Goal: Complete application form

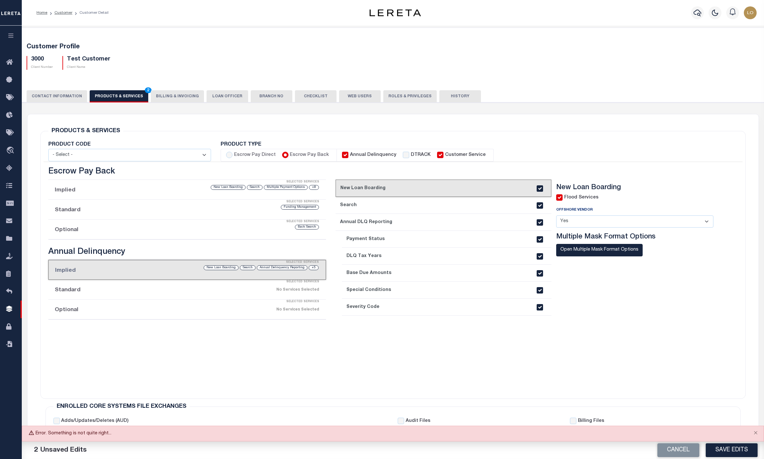
select select
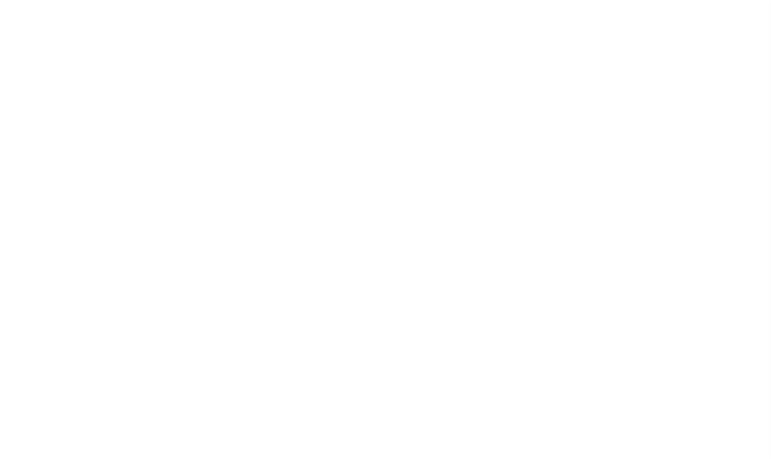
select select
type input "Test Customer"
type input "3000"
type input "Test Customer"
type input "Test"
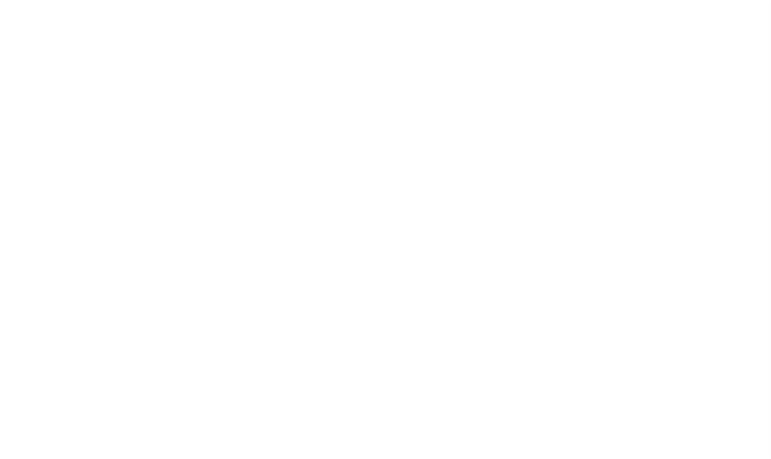
type input "Customer"
type input "CIBC"
type input "111234"
select select "Residential"
type input "Omar Mohammed"
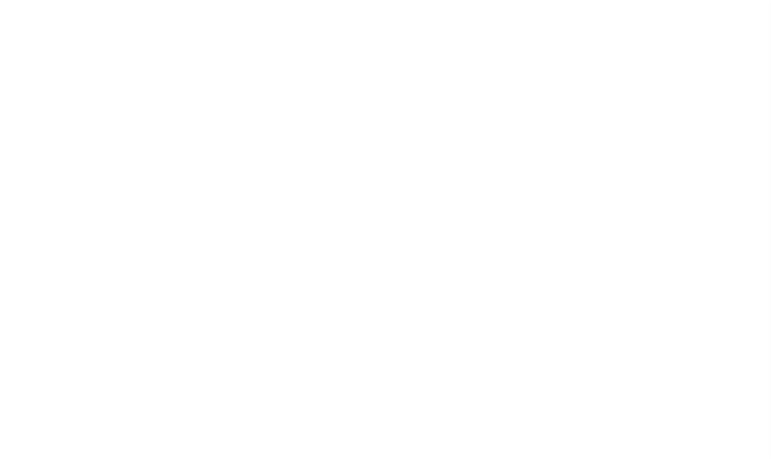
type input "Shelly Duval"
select select "1"
type input "10/13/2025"
select select "Tier 1"
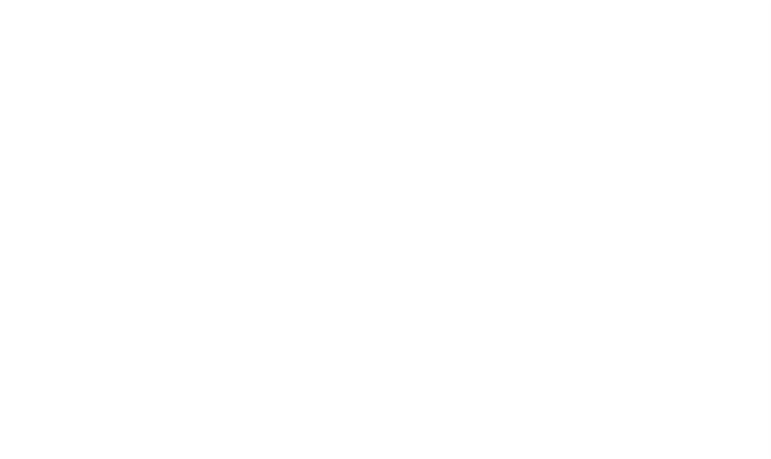
checkbox input "true"
select select
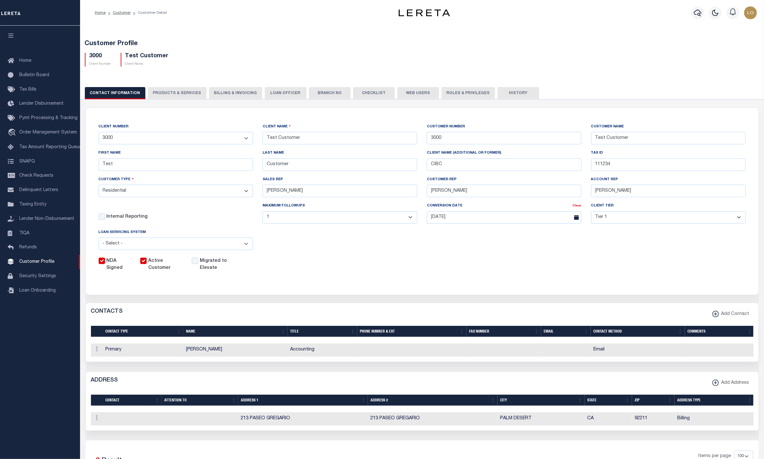
click at [167, 90] on button "PRODUCTS & SERVICES" at bounding box center [177, 93] width 59 height 12
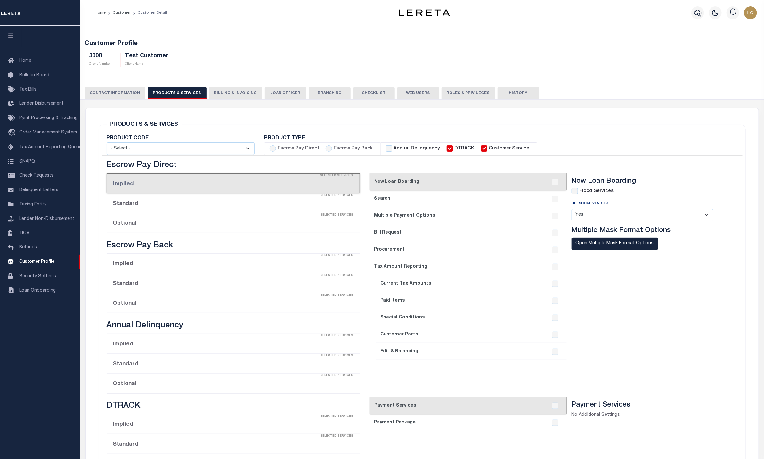
radio input "true"
checkbox input "true"
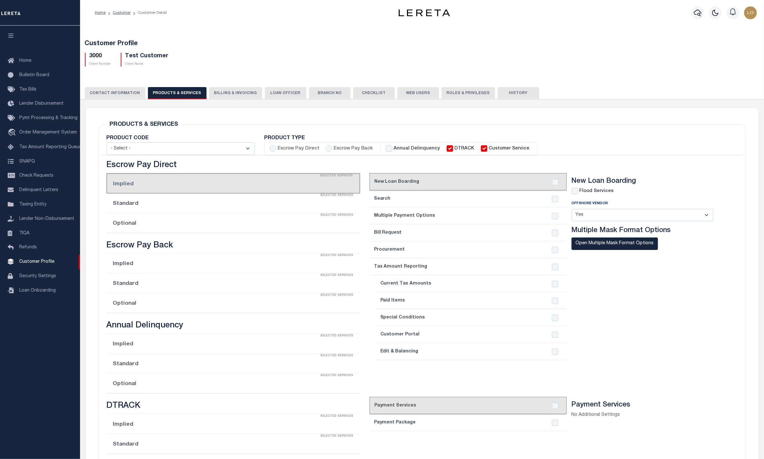
checkbox input "true"
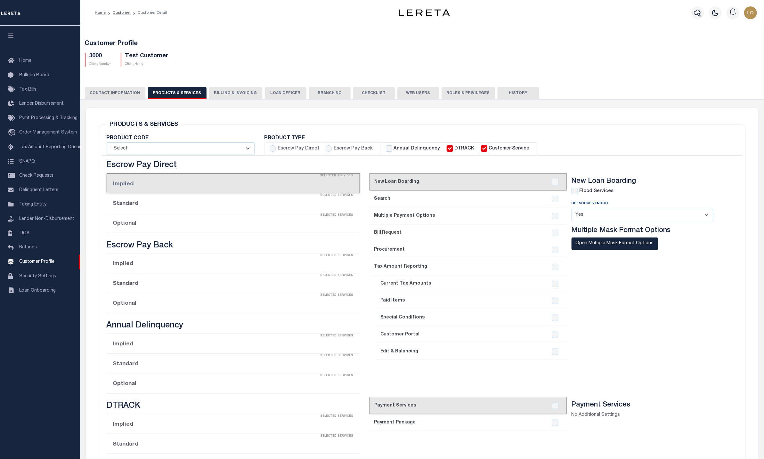
checkbox input "true"
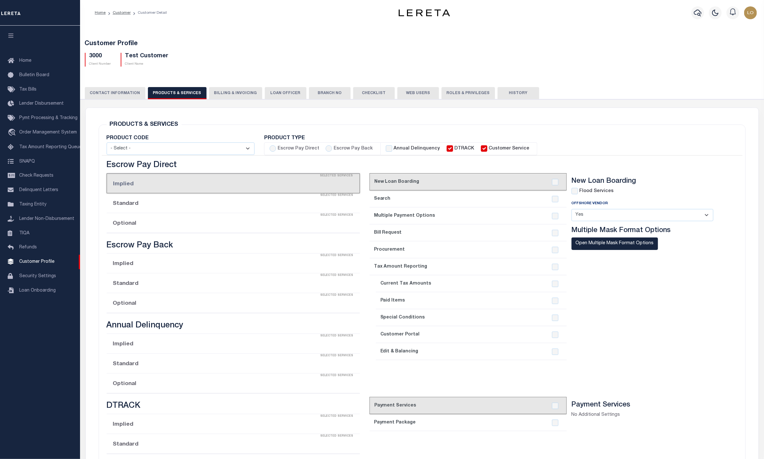
checkbox input "true"
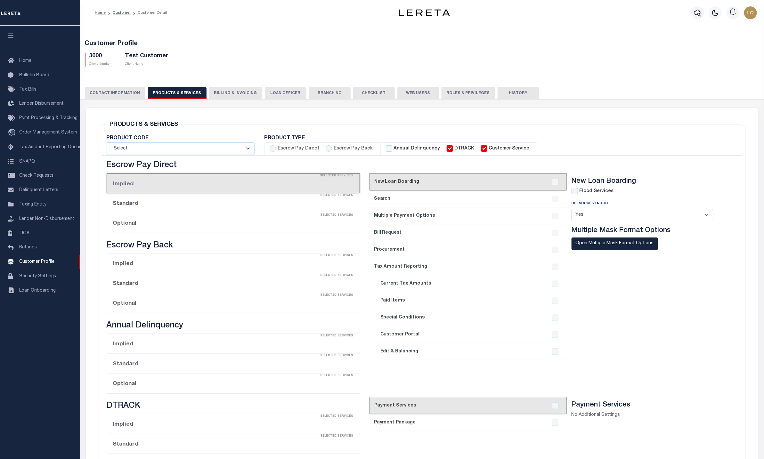
checkbox input "true"
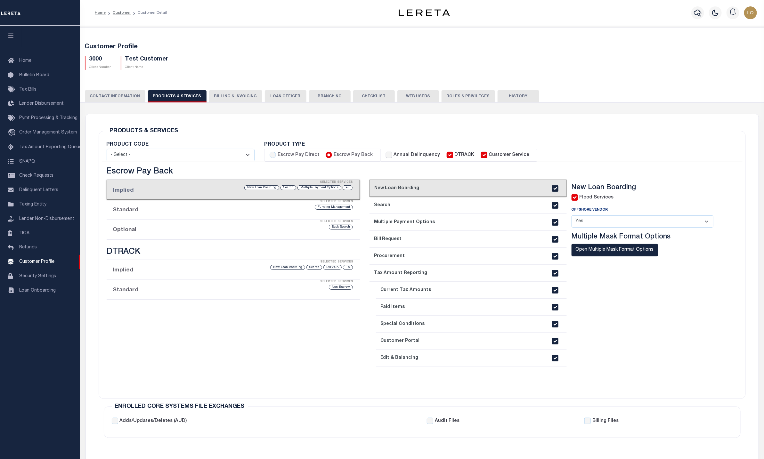
click at [388, 154] on input "Annual Delinquency" at bounding box center [389, 155] width 6 height 6
checkbox input "true"
checkbox input "false"
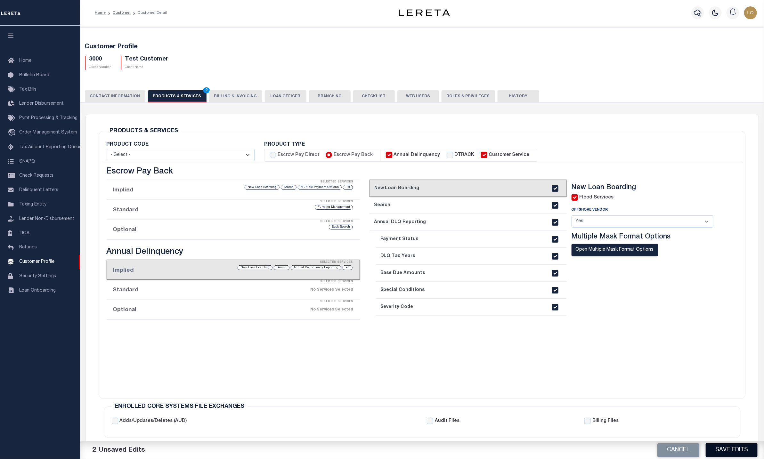
click at [724, 447] on button "Save Edits" at bounding box center [731, 450] width 52 height 14
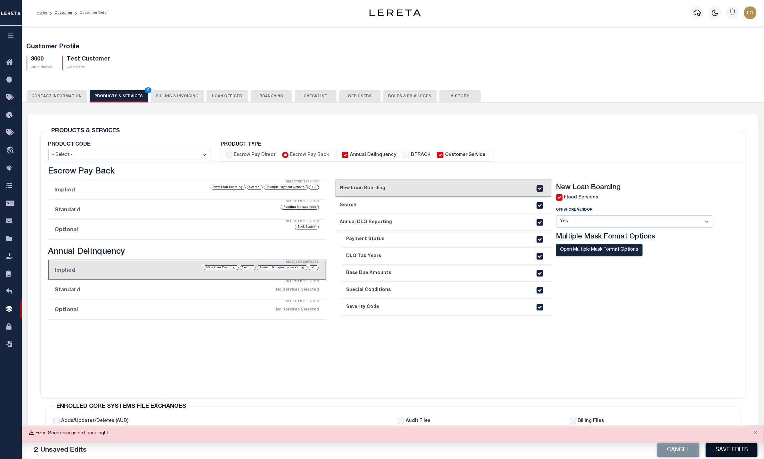
click at [752, 449] on button "Save Edits" at bounding box center [731, 450] width 52 height 14
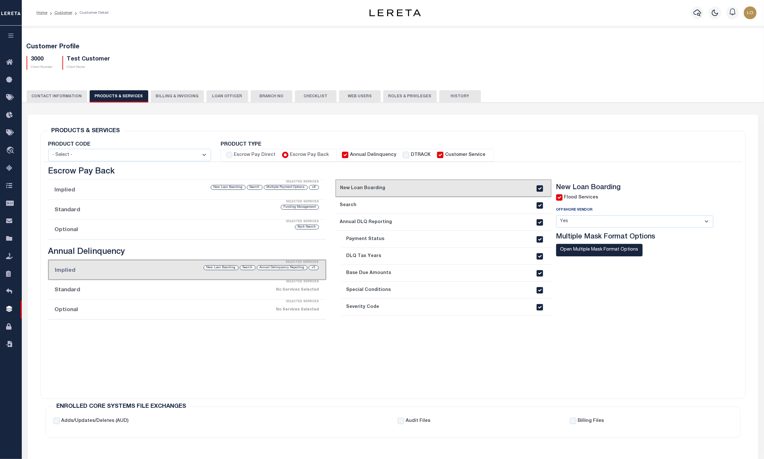
click at [342, 155] on input "Annual Delinquency" at bounding box center [345, 155] width 6 height 6
checkbox input "false"
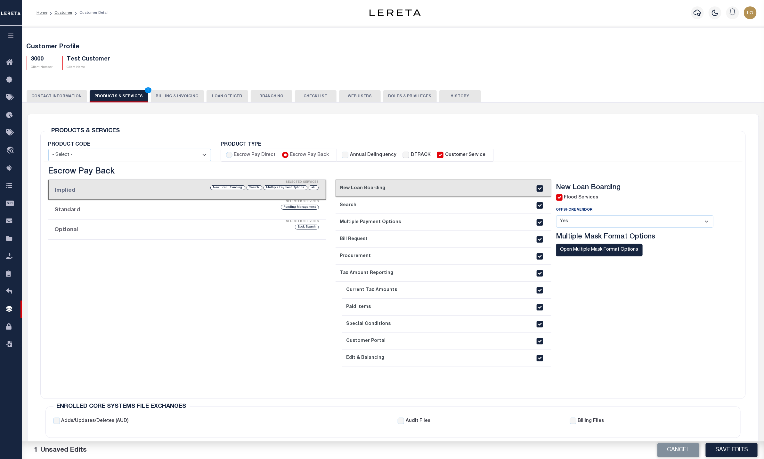
drag, startPoint x: 401, startPoint y: 156, endPoint x: 400, endPoint y: 160, distance: 4.8
click at [403, 157] on input "DTRACK" at bounding box center [406, 155] width 6 height 6
checkbox input "true"
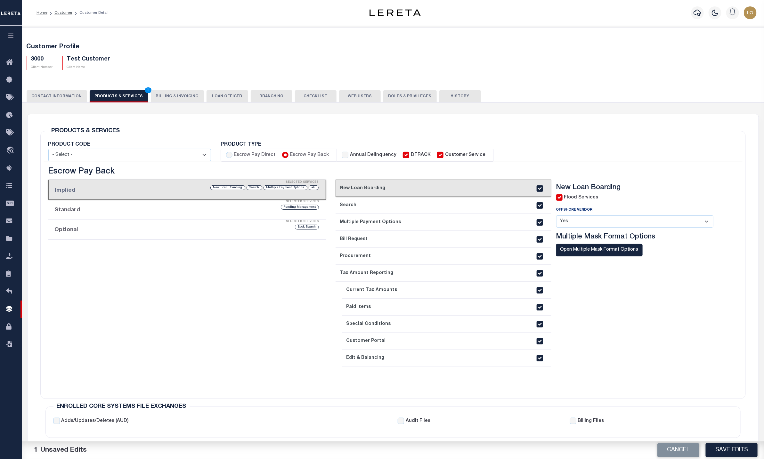
checkbox input "true"
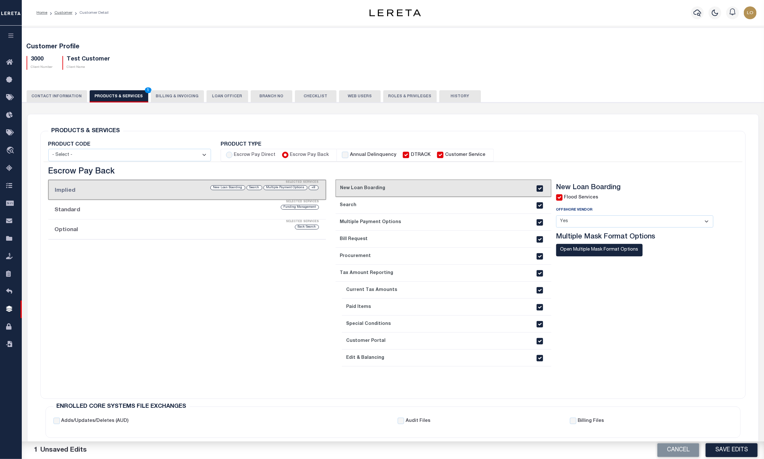
checkbox input "true"
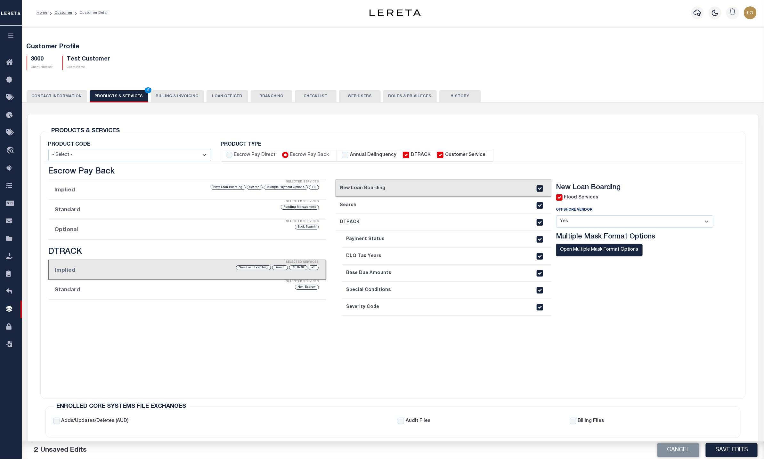
click at [741, 448] on button "Save Edits" at bounding box center [731, 450] width 52 height 14
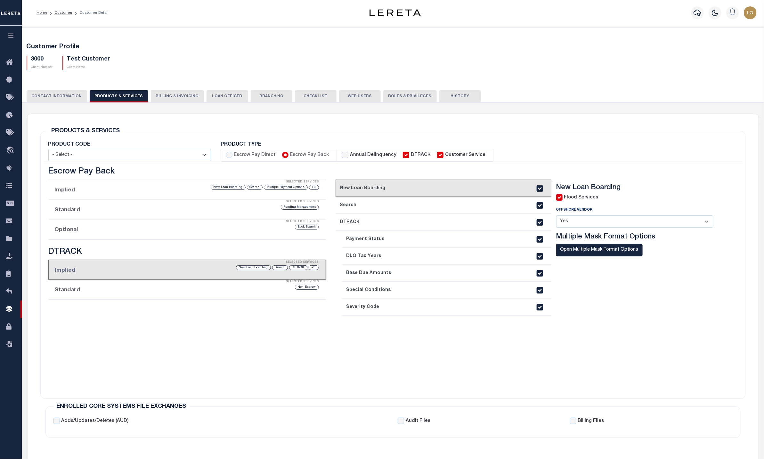
click at [342, 154] on input "Annual Delinquency" at bounding box center [345, 155] width 6 height 6
checkbox input "true"
checkbox input "false"
checkbox input "true"
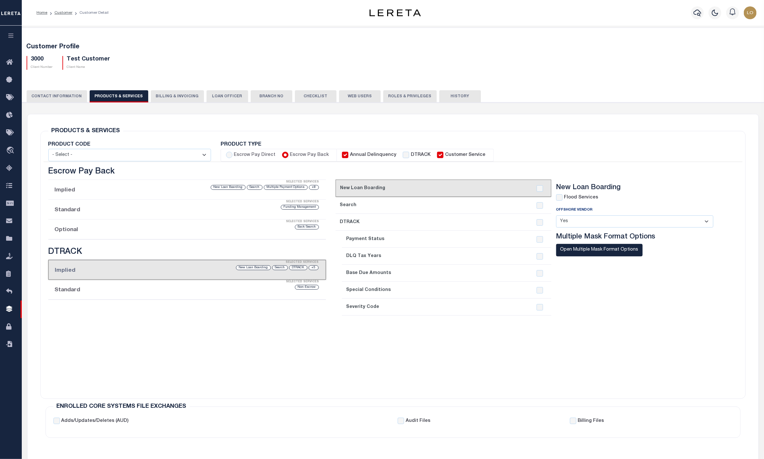
checkbox input "true"
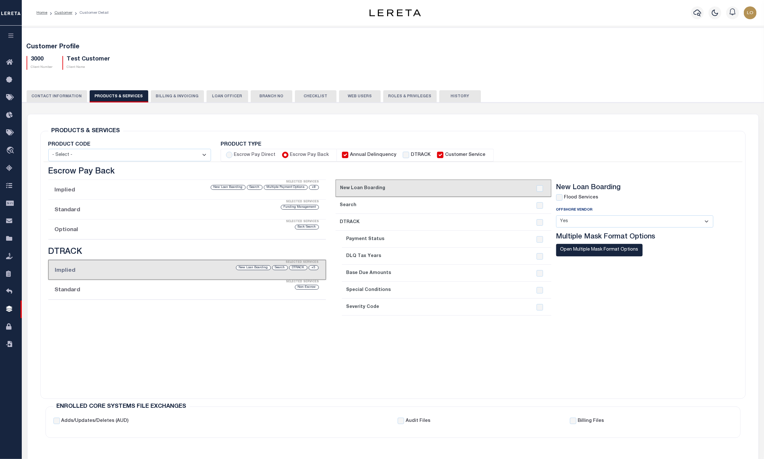
checkbox input "true"
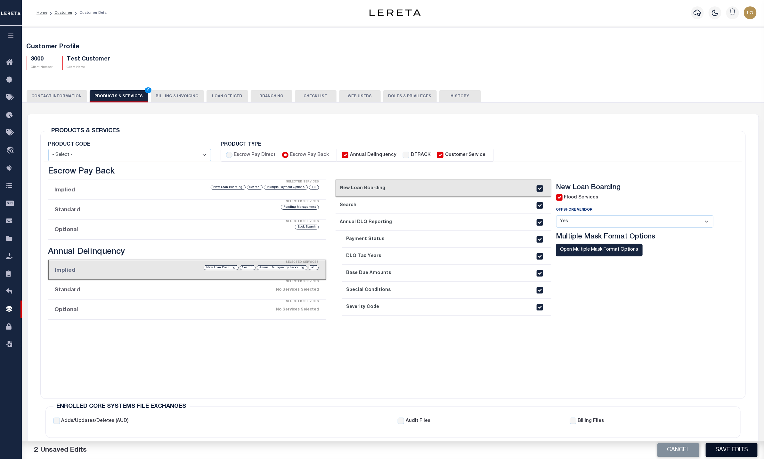
click at [730, 451] on button "Save Edits" at bounding box center [731, 450] width 52 height 14
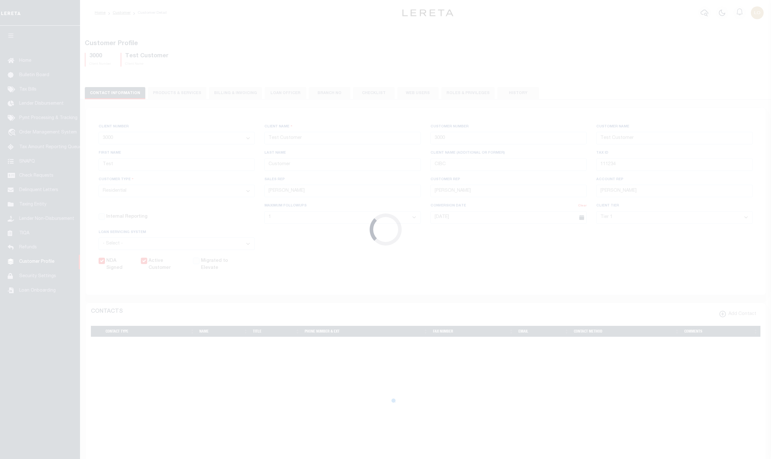
select select "Residential"
select select "1"
select select "Tier 1"
select select
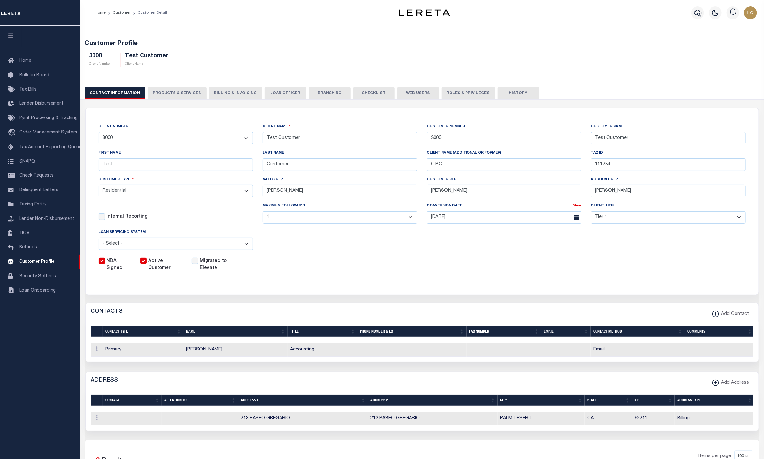
click at [178, 97] on button "PRODUCTS & SERVICES" at bounding box center [177, 93] width 59 height 12
radio input "true"
checkbox input "true"
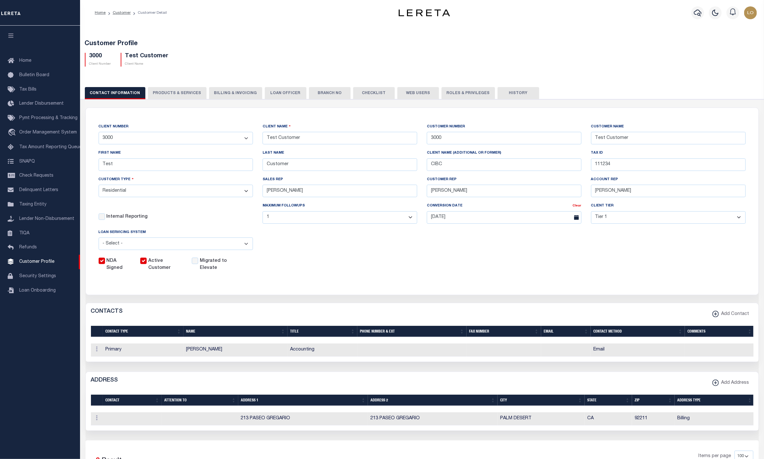
checkbox input "true"
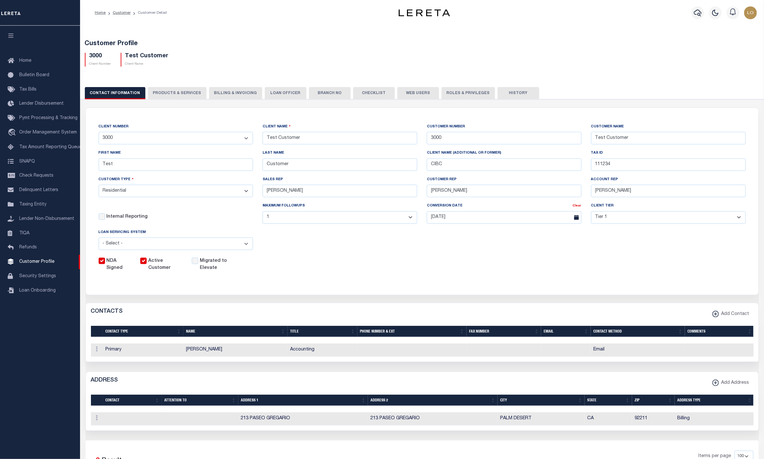
checkbox input "true"
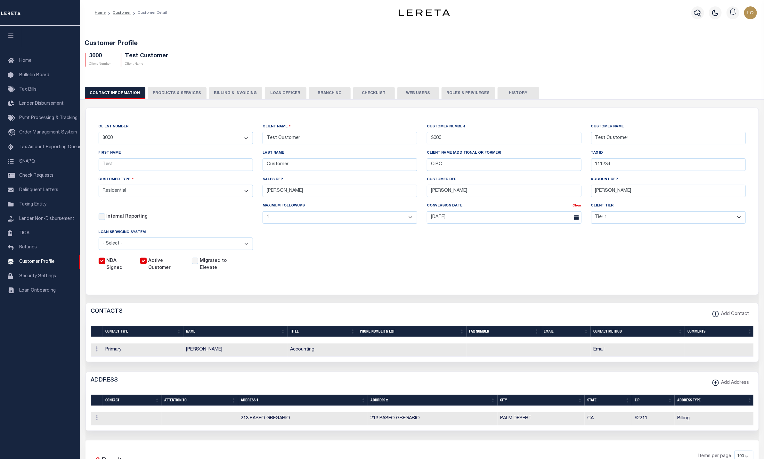
checkbox input "true"
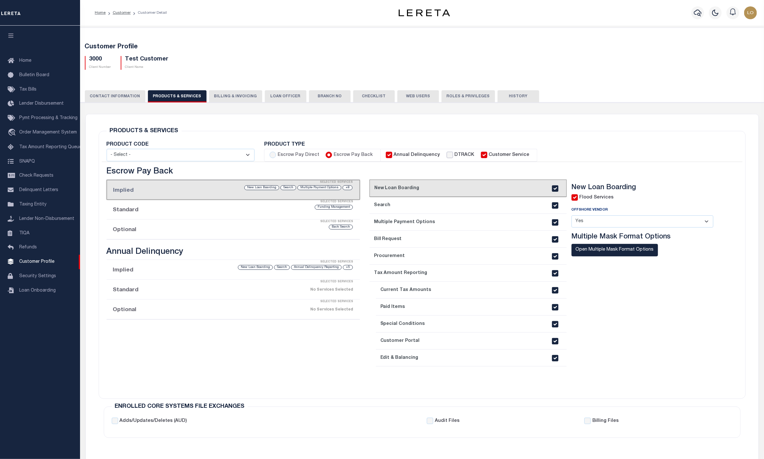
click at [446, 154] on input "DTRACK" at bounding box center [449, 155] width 6 height 6
checkbox input "true"
checkbox input "false"
checkbox input "true"
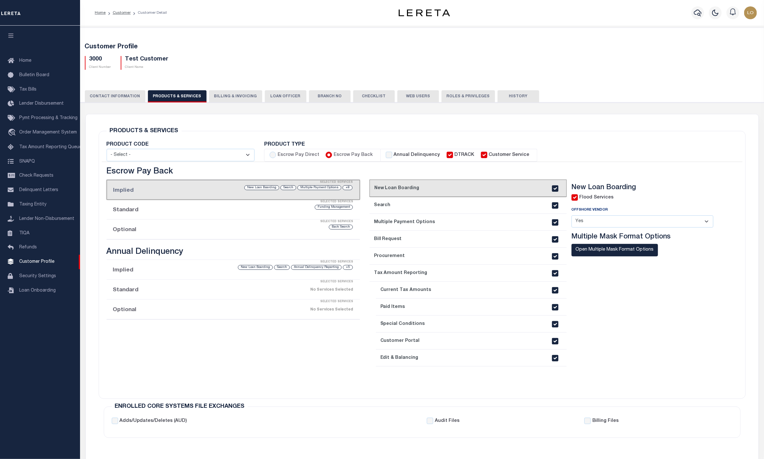
checkbox input "true"
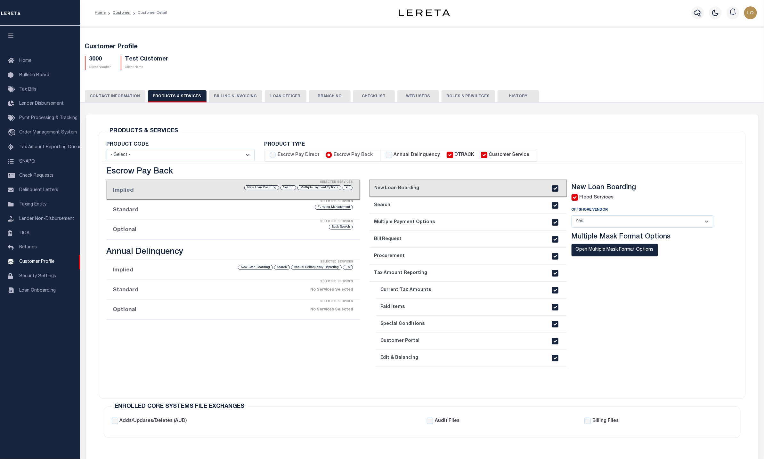
checkbox input "true"
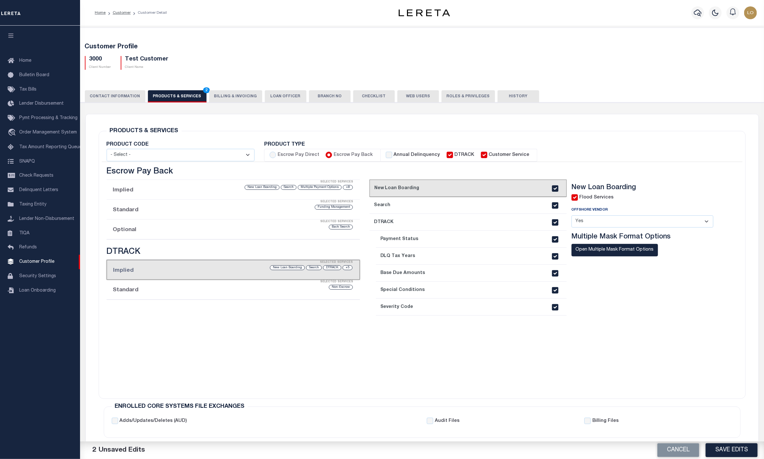
click at [737, 457] on div "Cancel Save Edits" at bounding box center [593, 450] width 342 height 18
click at [737, 456] on button "Save Edits" at bounding box center [731, 450] width 52 height 14
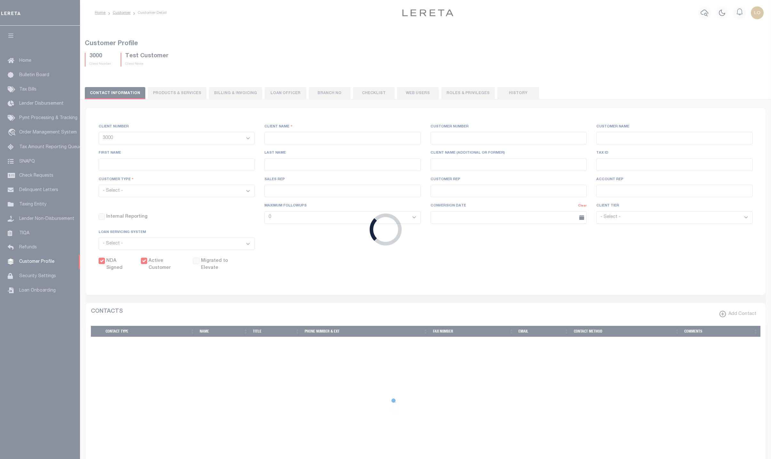
select select
type input "Test Customer"
type input "3000"
type input "Test Customer"
type input "Test"
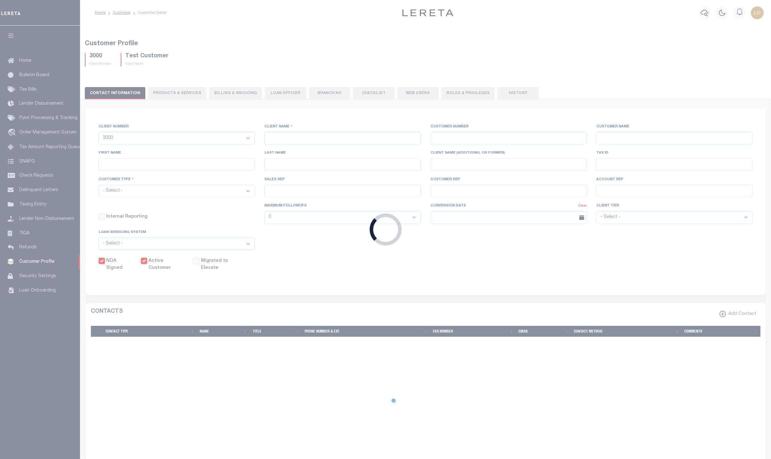
type input "Customer"
type input "CIBC"
type input "111234"
select select "Residential"
type input "[PERSON_NAME]"
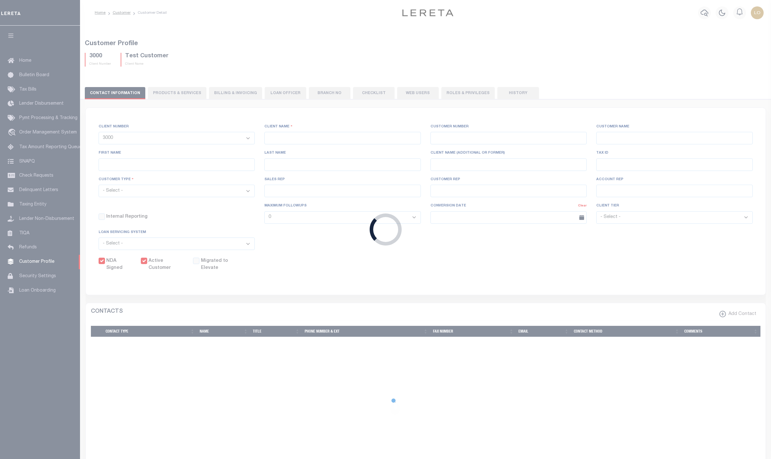
type input "[PERSON_NAME]"
select select "1"
type input "10/13/2025"
select select "Tier 1"
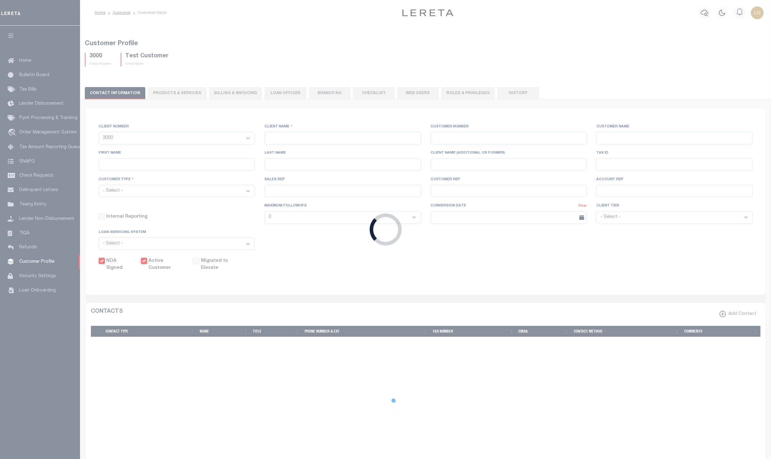
checkbox input "true"
select select
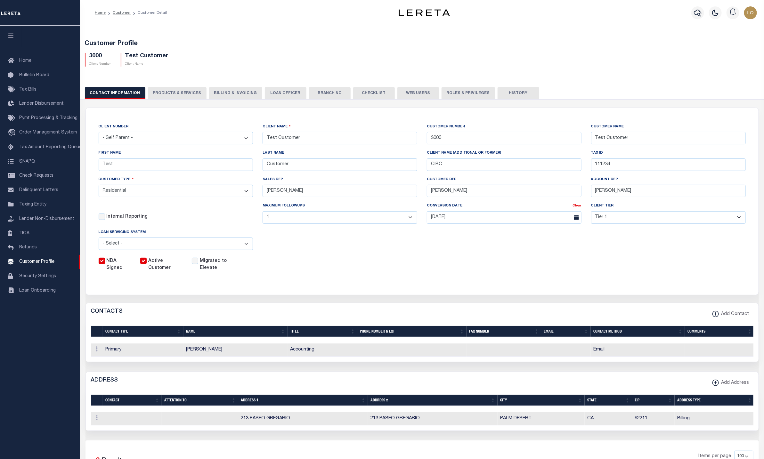
click at [174, 98] on button "PRODUCTS & SERVICES" at bounding box center [177, 93] width 59 height 12
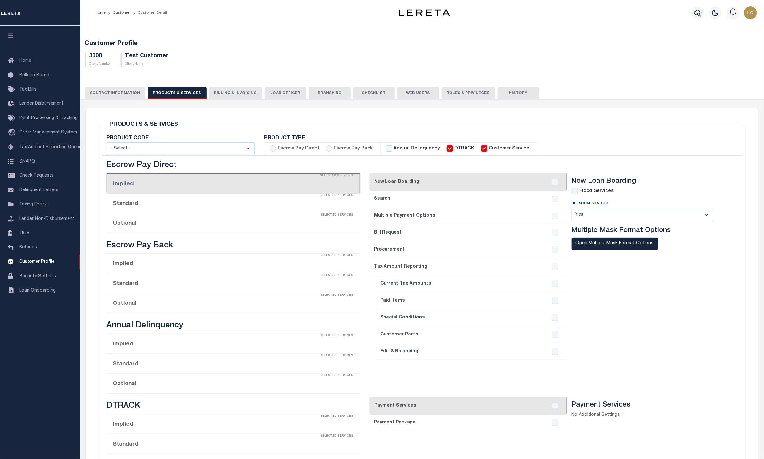
radio input "true"
checkbox input "true"
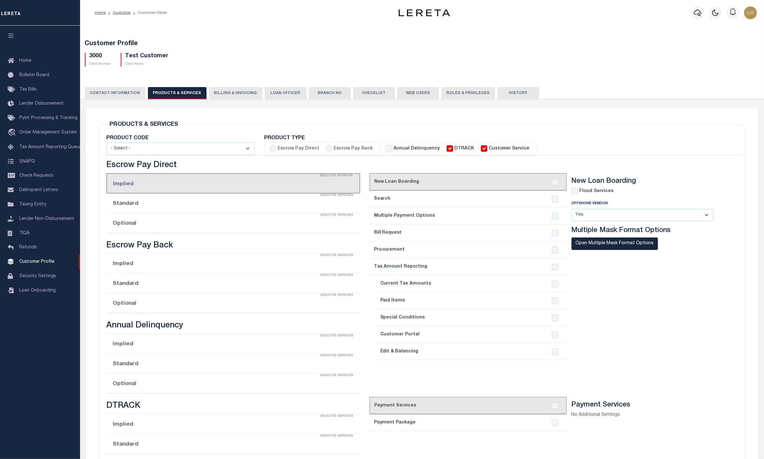
checkbox input "true"
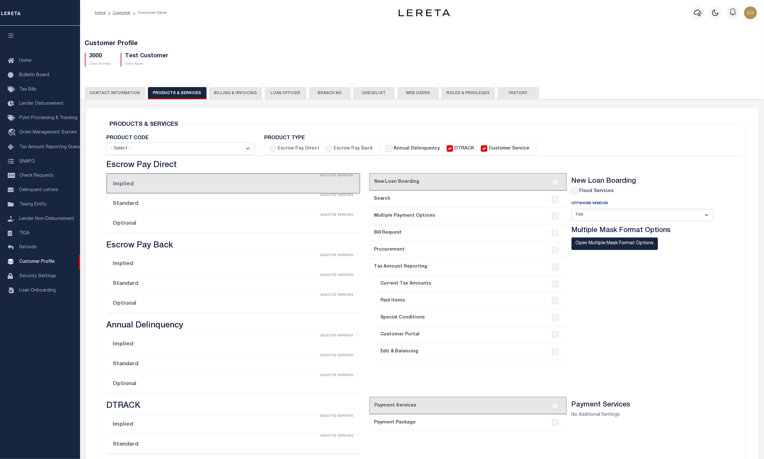
checkbox input "true"
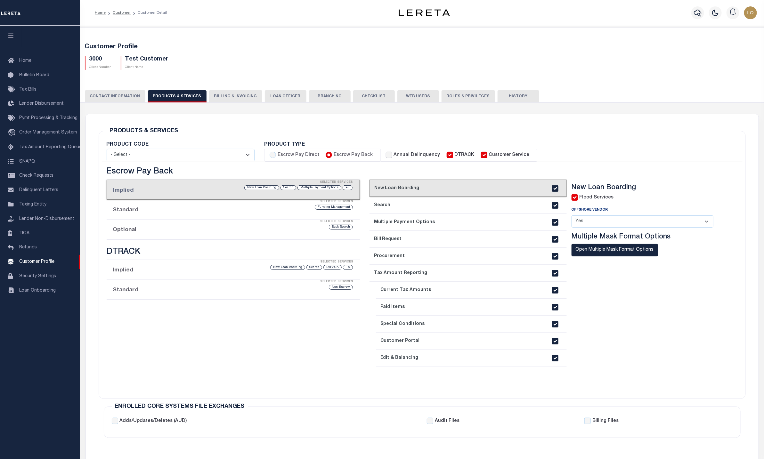
click at [389, 155] on input "Annual Delinquency" at bounding box center [389, 155] width 6 height 6
checkbox input "true"
checkbox input "false"
checkbox input "true"
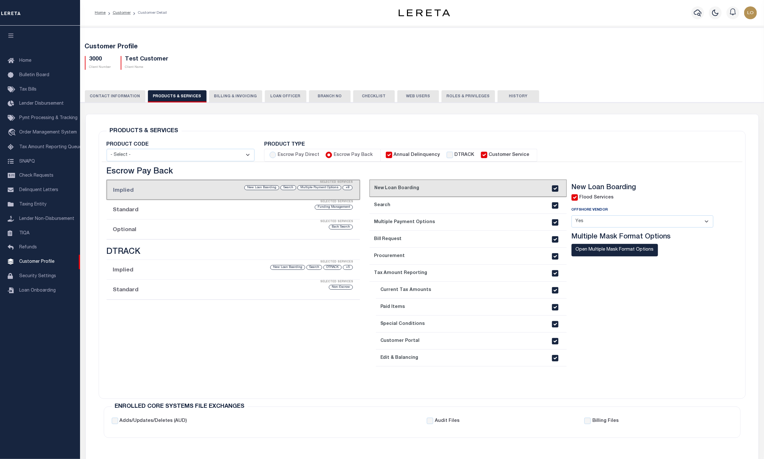
checkbox input "true"
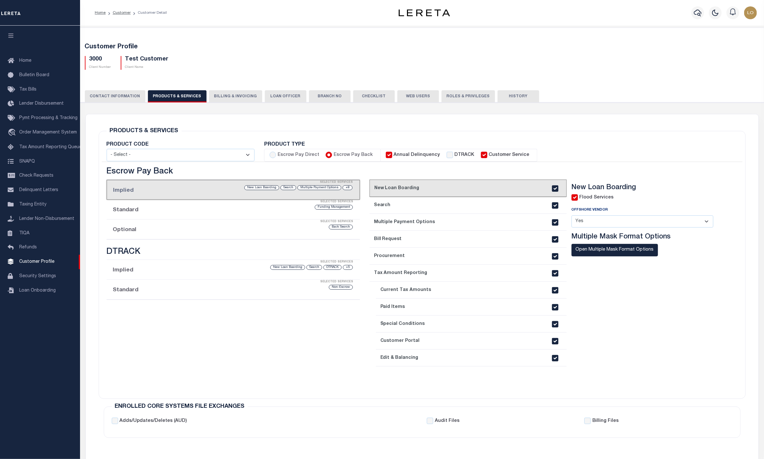
checkbox input "true"
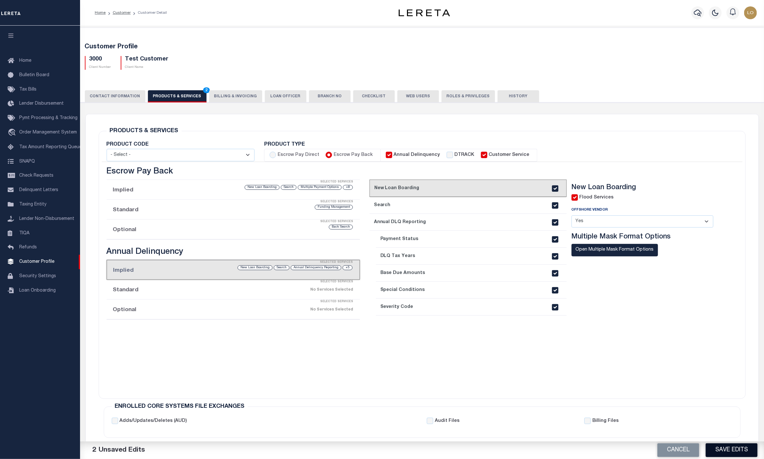
click at [733, 451] on button "Save Edits" at bounding box center [731, 450] width 52 height 14
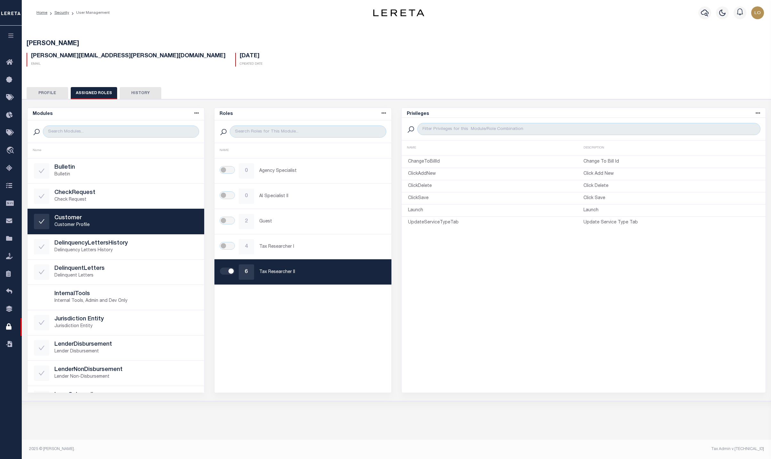
scroll to position [37, 0]
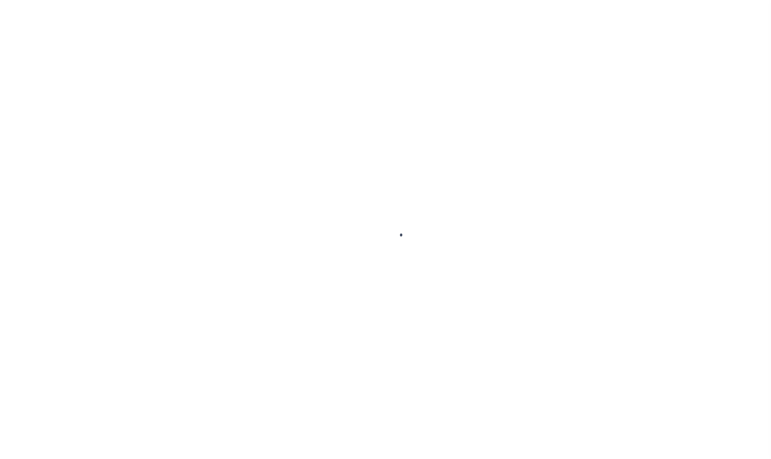
type input "[PERSON_NAME]"
type input "[PERSON_NAME][EMAIL_ADDRESS][PERSON_NAME][DOMAIN_NAME]"
